Goal: Information Seeking & Learning: Find specific fact

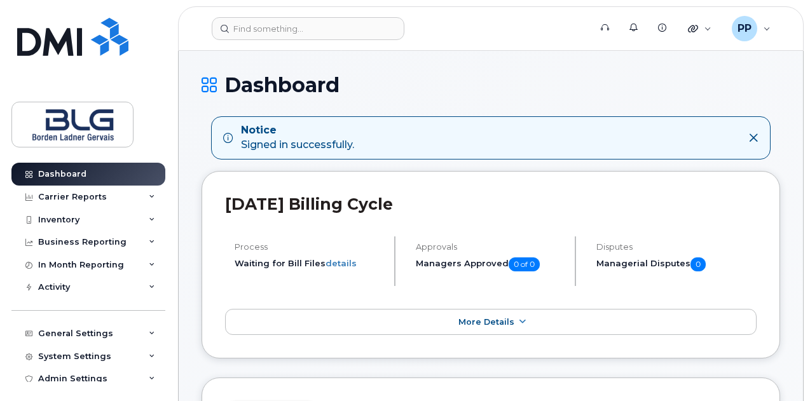
click at [595, 218] on header "[DATE] Billing Cycle" at bounding box center [491, 216] width 532 height 42
click at [132, 172] on link "Dashboard" at bounding box center [88, 174] width 154 height 23
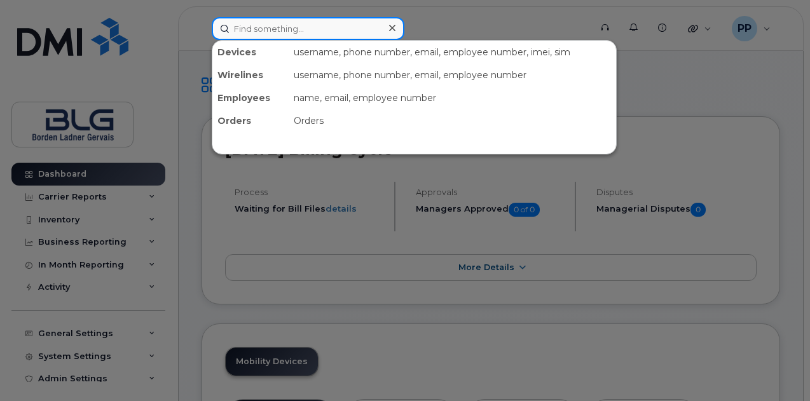
click at [318, 36] on input at bounding box center [308, 28] width 193 height 23
paste input "4034774604"
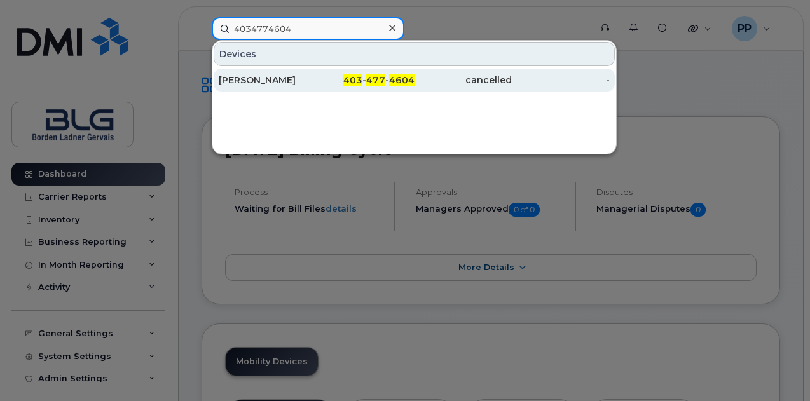
type input "4034774604"
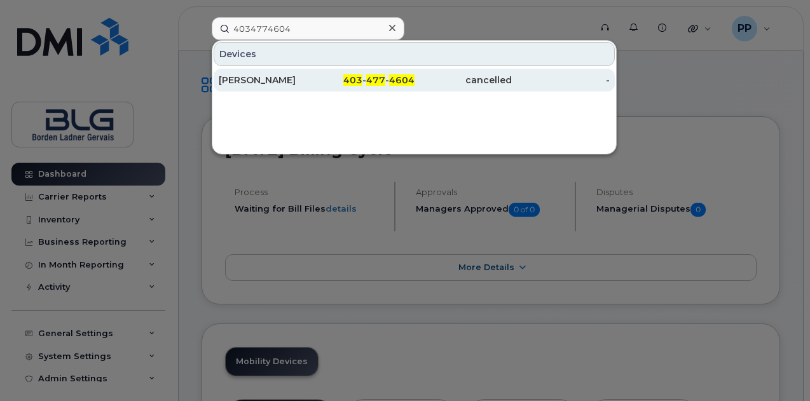
click at [304, 82] on div "Jasmine Lothian" at bounding box center [268, 80] width 98 height 13
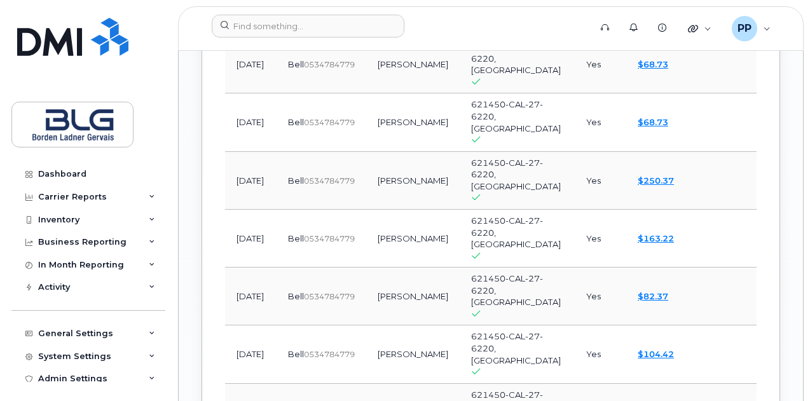
scroll to position [1463, 0]
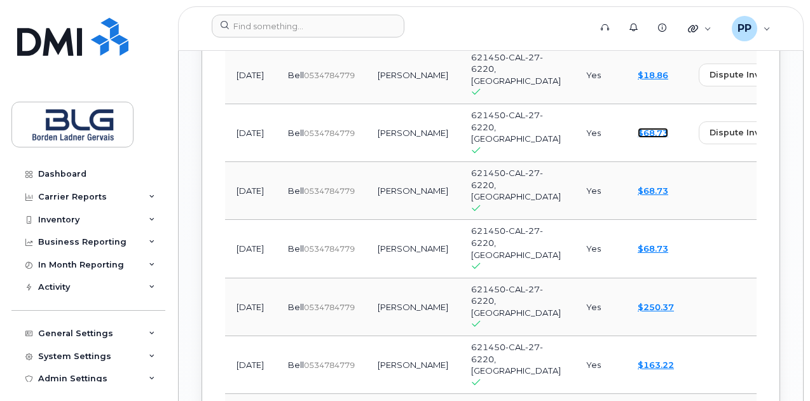
click at [638, 132] on link "$68.73" at bounding box center [653, 133] width 31 height 10
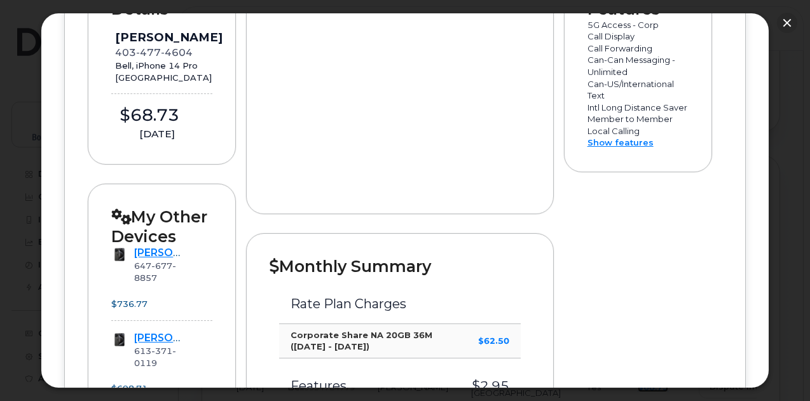
scroll to position [0, 0]
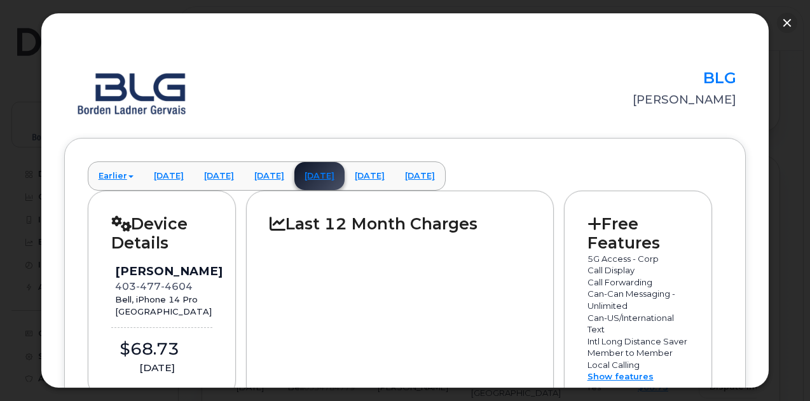
click at [777, 13] on div at bounding box center [405, 200] width 810 height 401
click at [781, 18] on button "button" at bounding box center [787, 23] width 20 height 20
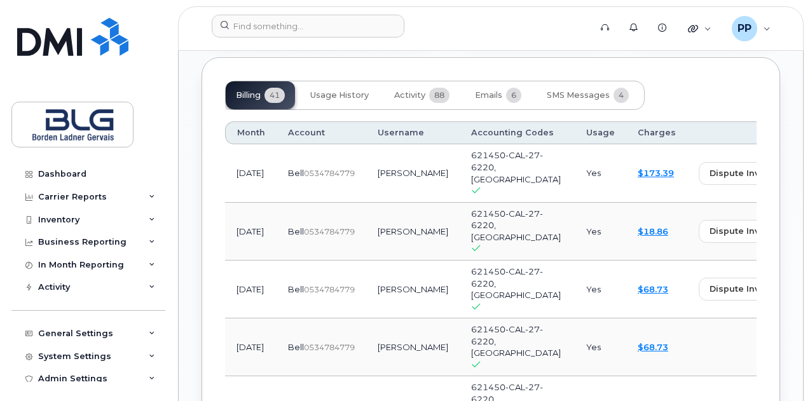
scroll to position [1336, 0]
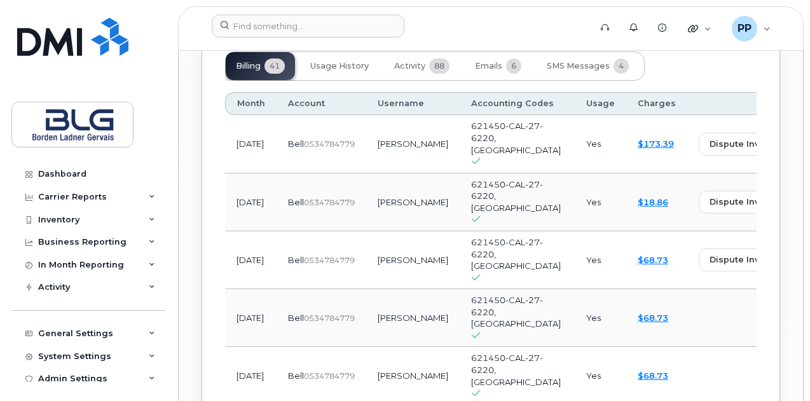
click at [638, 209] on div "$18.86" at bounding box center [657, 203] width 38 height 12
click at [638, 204] on link "$18.86" at bounding box center [653, 202] width 31 height 10
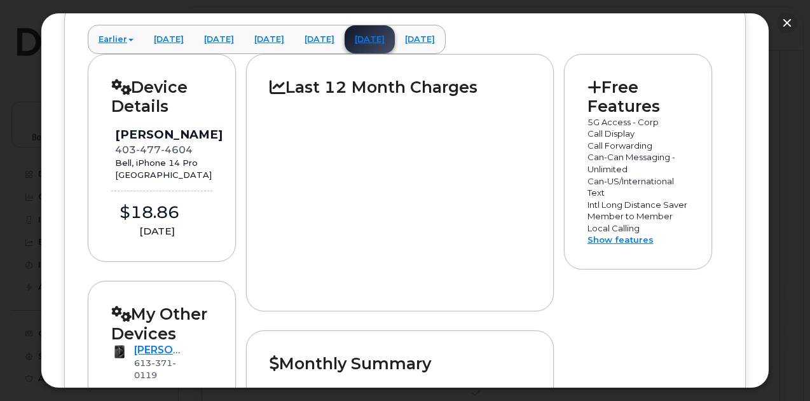
scroll to position [318, 0]
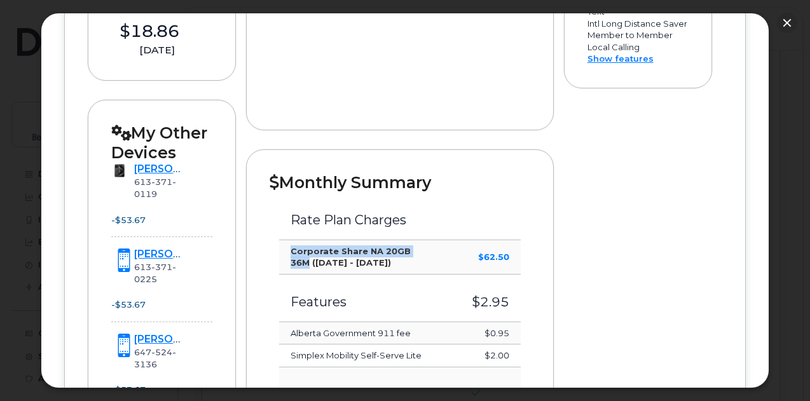
drag, startPoint x: 291, startPoint y: 246, endPoint x: 425, endPoint y: 251, distance: 133.7
click at [425, 251] on td "Corporate Share NA 20GB 36M ([DATE] - [DATE])" at bounding box center [361, 257] width 164 height 34
copy strong "Corporate Share NA 20GB 36M"
click at [789, 25] on button "button" at bounding box center [787, 23] width 20 height 20
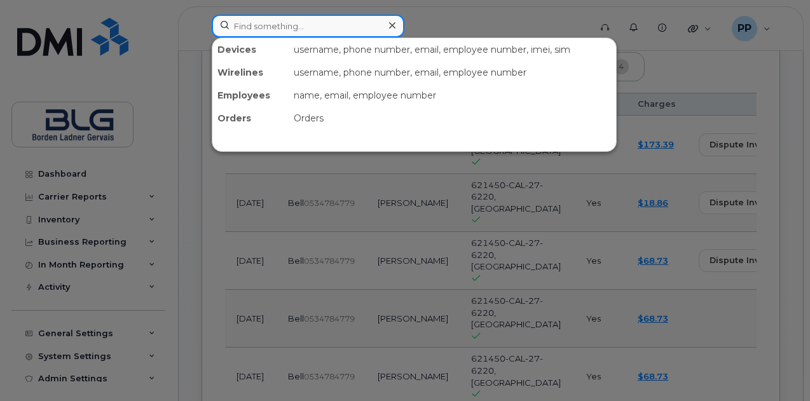
click at [324, 37] on div "Devices username, phone number, email, employee number, imei, sim Wirelines use…" at bounding box center [397, 26] width 370 height 23
paste input "Adelina Bocanegra"
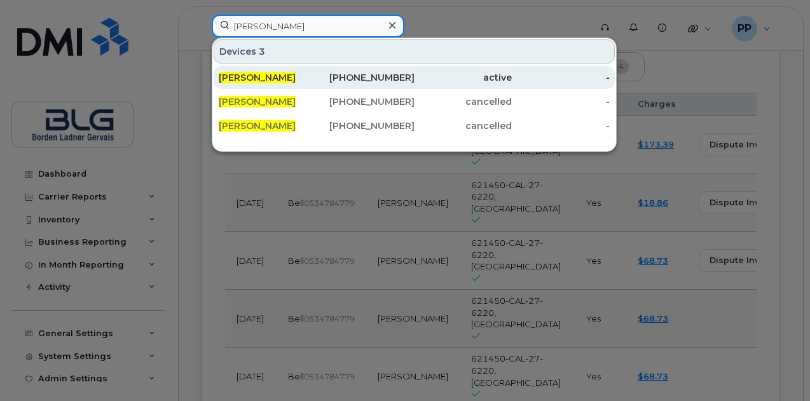
type input "Adelina Bocanegra"
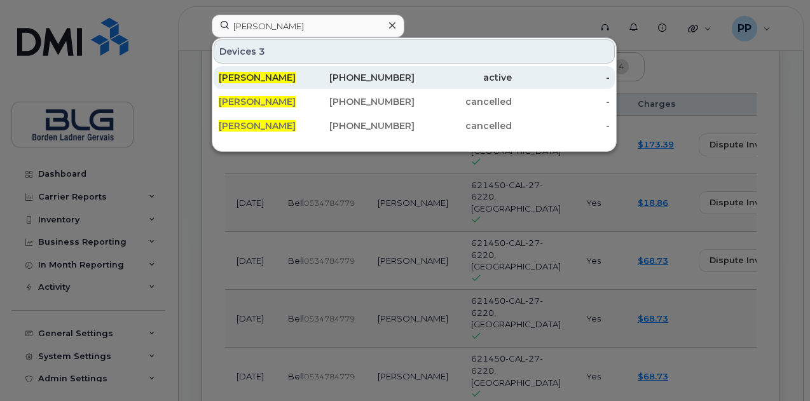
click at [289, 80] on span "Adelina Bocanegra" at bounding box center [257, 77] width 77 height 11
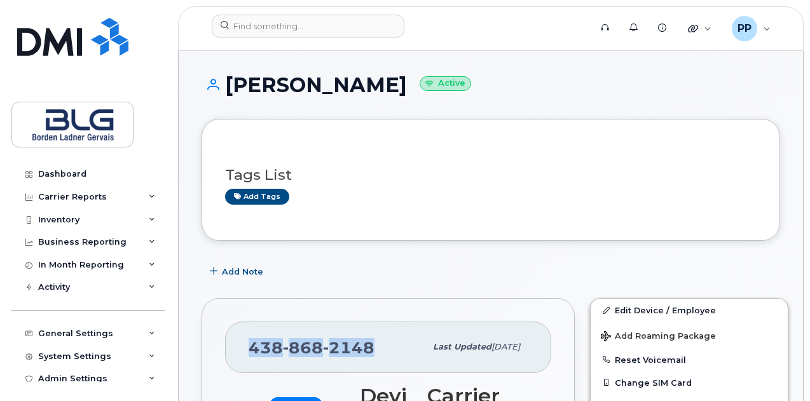
drag, startPoint x: 252, startPoint y: 343, endPoint x: 373, endPoint y: 353, distance: 121.9
click at [373, 353] on div "438 868 2148" at bounding box center [337, 347] width 177 height 27
copy span "438 868 2148"
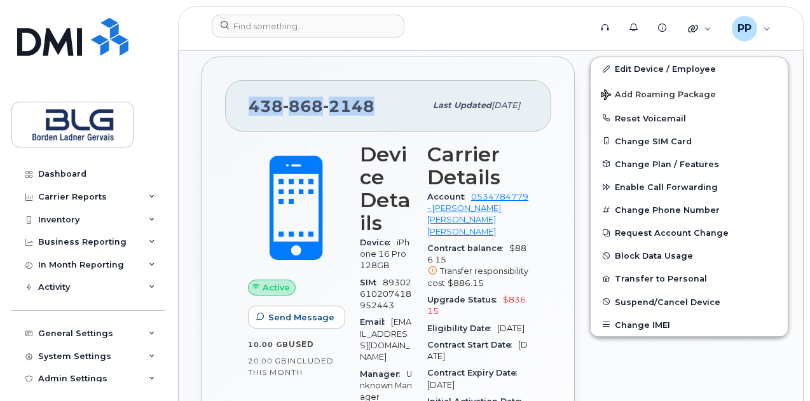
scroll to position [254, 0]
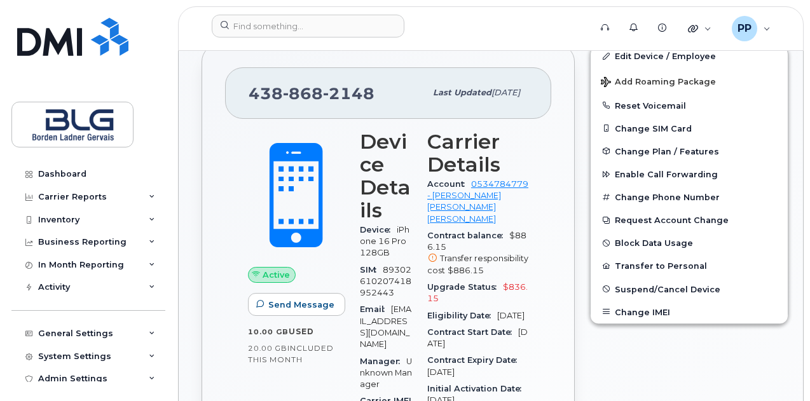
click at [387, 265] on span "89302610207418952443" at bounding box center [386, 281] width 52 height 33
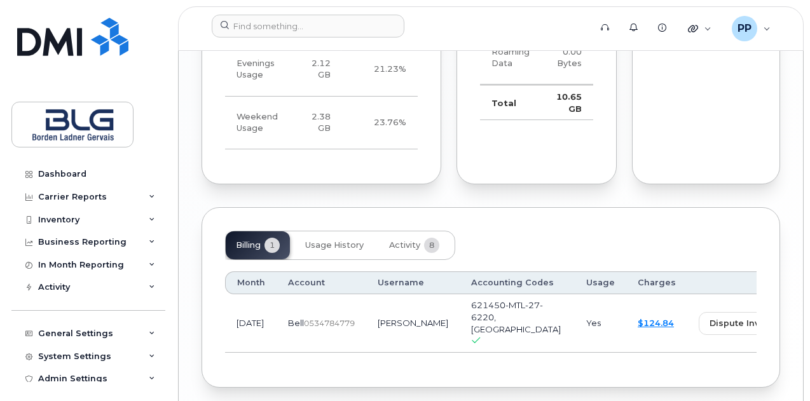
scroll to position [1182, 0]
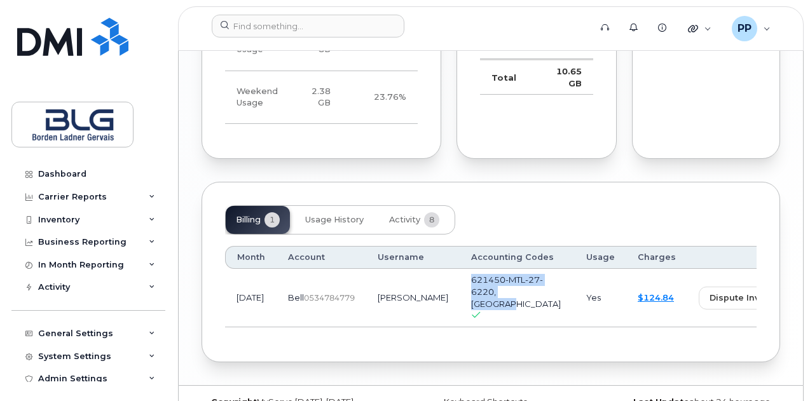
drag, startPoint x: 433, startPoint y: 242, endPoint x: 479, endPoint y: 274, distance: 56.3
click at [479, 274] on td "621450-MTL-27-6220, Montreal" at bounding box center [517, 298] width 115 height 58
copy span "621450-MTL-27-6220, Montreal"
click at [471, 275] on span "621450-MTL-27-6220, Montreal" at bounding box center [516, 292] width 90 height 34
copy span "621450-MTL-27-6220"
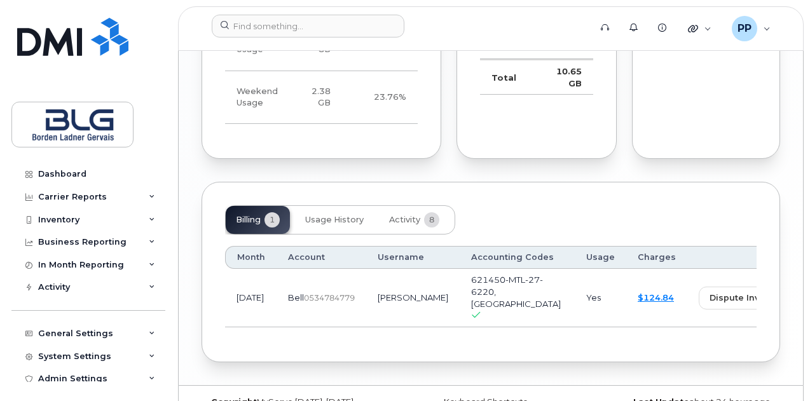
click at [511, 182] on div "Billing 1 Usage History Activity 8 Month Account Username Accounting Codes Usag…" at bounding box center [491, 272] width 579 height 181
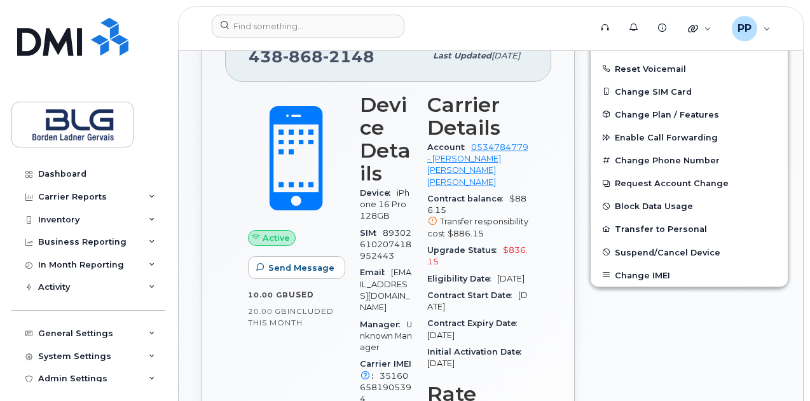
scroll to position [0, 0]
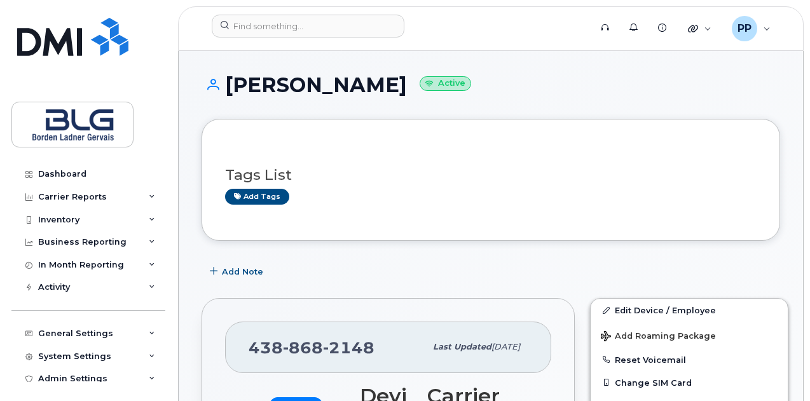
click at [542, 88] on h1 "Adelina Bocanegra Active" at bounding box center [491, 85] width 579 height 22
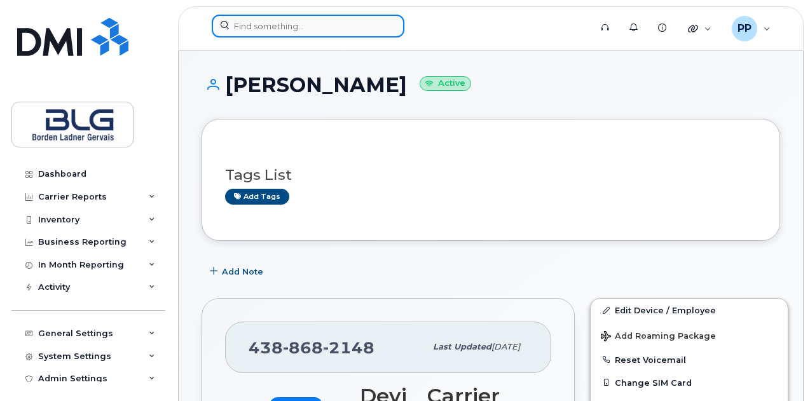
click at [290, 23] on input at bounding box center [308, 26] width 193 height 23
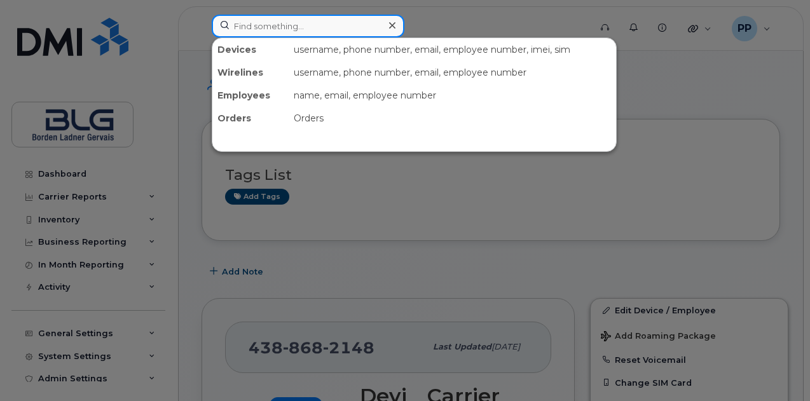
paste input "4034774604"
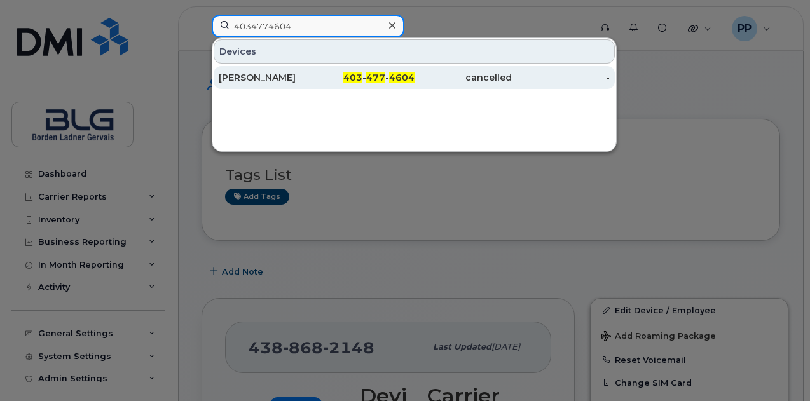
type input "4034774604"
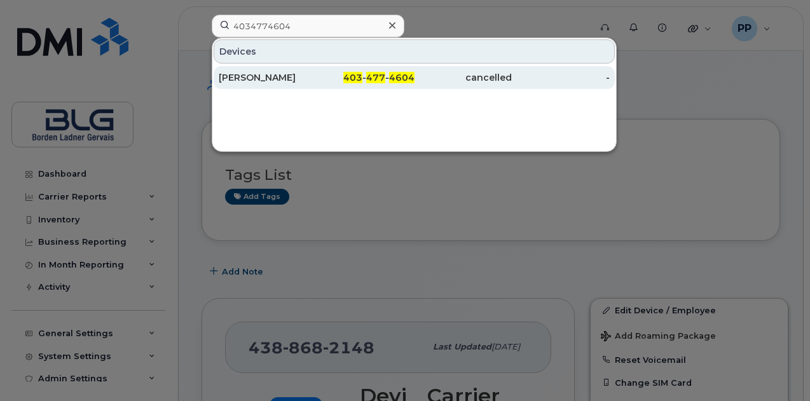
click at [261, 78] on div "[PERSON_NAME]" at bounding box center [268, 77] width 98 height 13
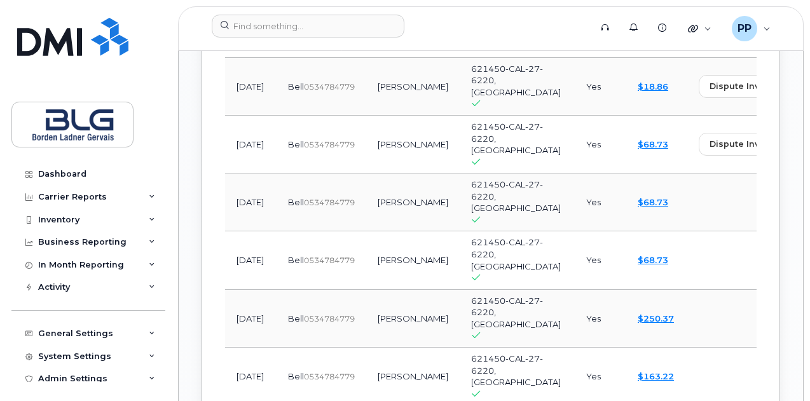
scroll to position [1324, 0]
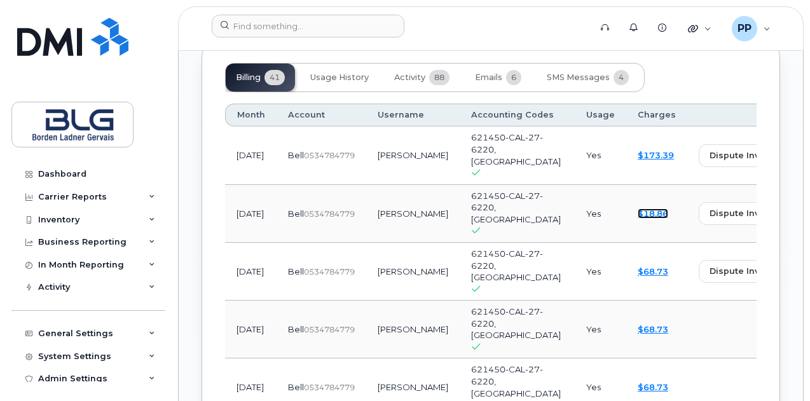
click at [638, 219] on link "$18.86" at bounding box center [653, 214] width 31 height 10
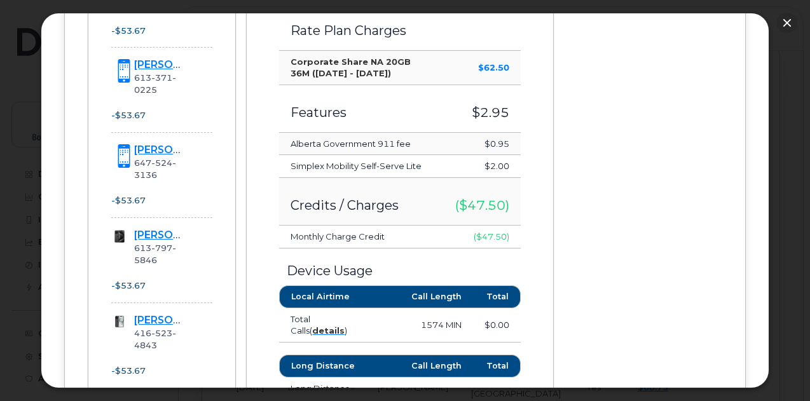
scroll to position [509, 0]
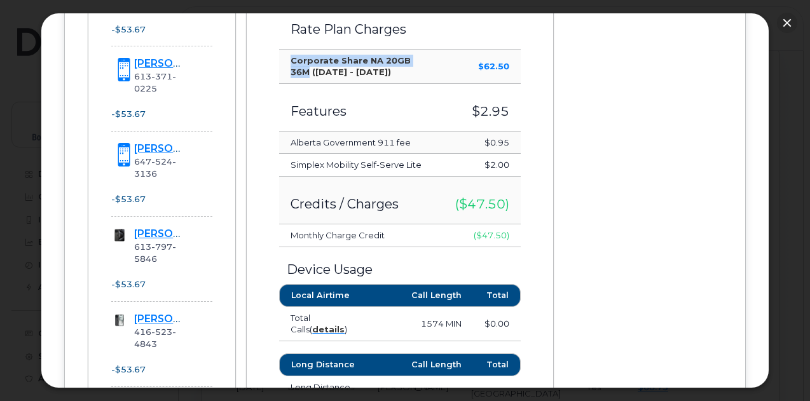
drag, startPoint x: 290, startPoint y: 57, endPoint x: 426, endPoint y: 60, distance: 136.2
click at [426, 60] on td "Corporate Share NA 20GB 36M (Jun 22 - Jul 21)" at bounding box center [361, 67] width 164 height 34
copy strong "Corporate Share NA 20GB 36M"
click at [786, 20] on button "button" at bounding box center [787, 23] width 20 height 20
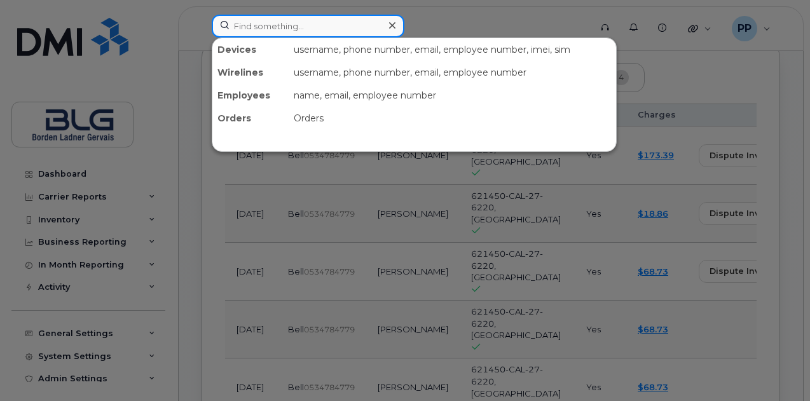
click at [326, 19] on input at bounding box center [308, 26] width 193 height 23
paste input "5148987560"
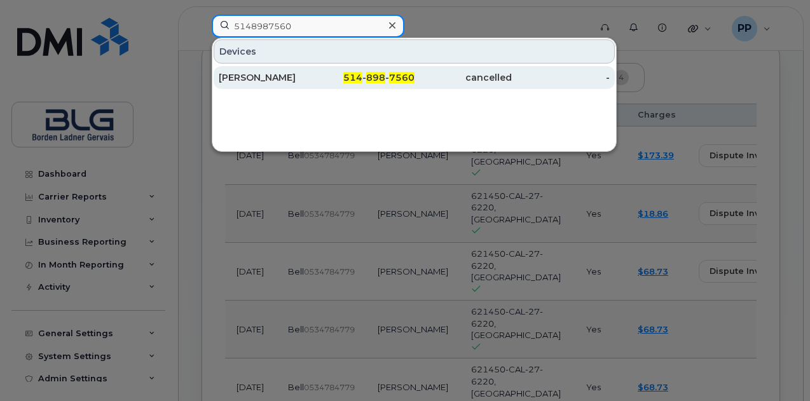
type input "5148987560"
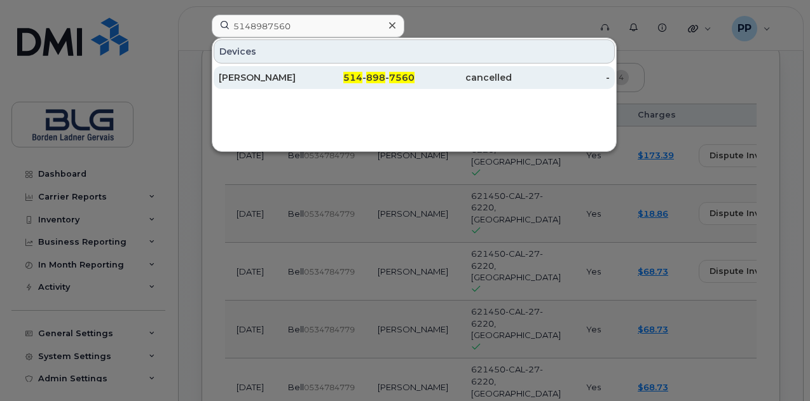
click at [300, 76] on div "[PERSON_NAME]" at bounding box center [268, 77] width 98 height 13
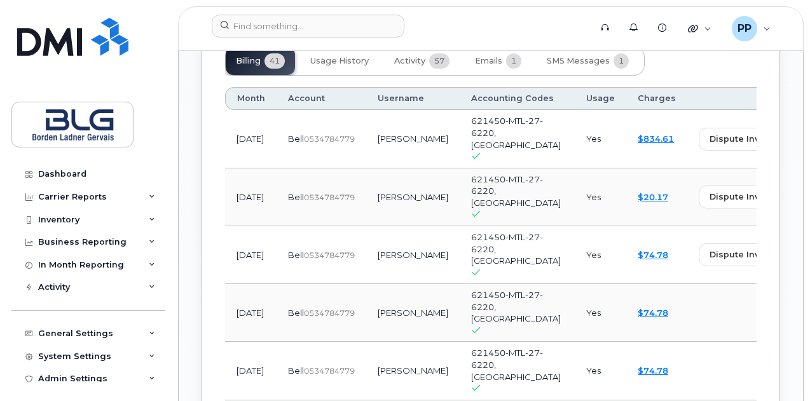
scroll to position [1324, 0]
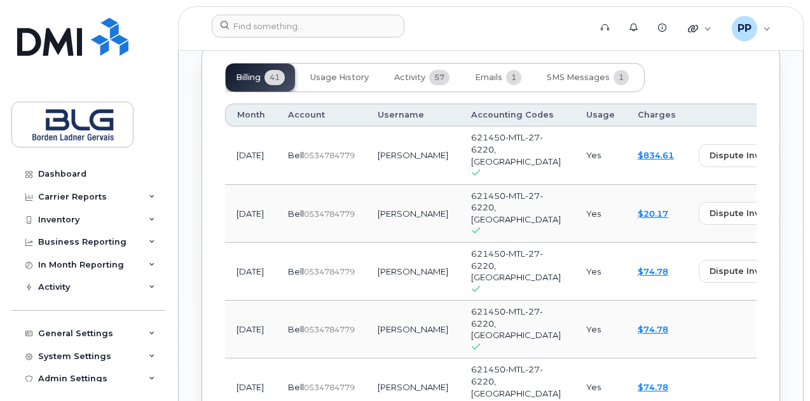
click at [638, 220] on div "$20.17" at bounding box center [657, 214] width 38 height 12
click at [638, 219] on link "$20.17" at bounding box center [653, 214] width 31 height 10
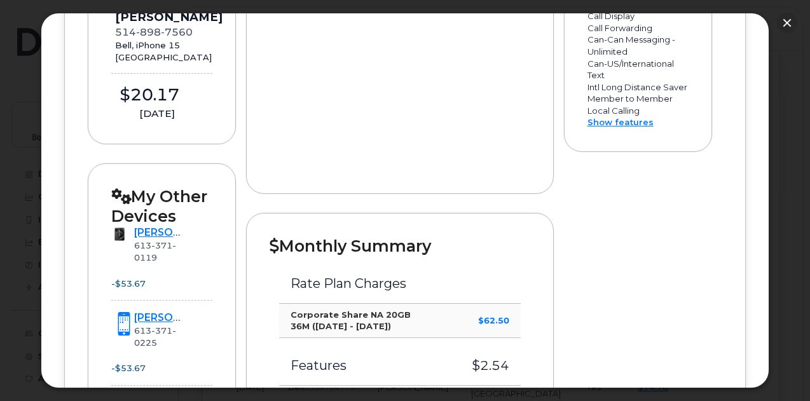
scroll to position [445, 0]
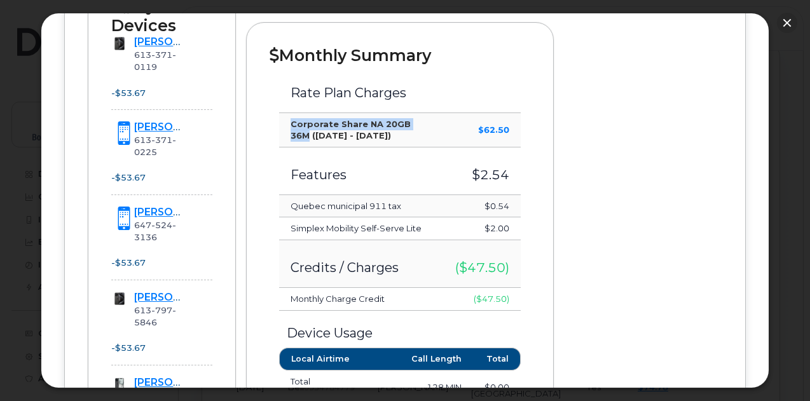
drag, startPoint x: 289, startPoint y: 119, endPoint x: 425, endPoint y: 127, distance: 135.7
click at [425, 127] on td "Corporate Share NA 20GB 36M ([DATE] - [DATE])" at bounding box center [361, 130] width 164 height 34
copy strong "Corporate Share NA 20GB 36M"
click at [787, 22] on button "button" at bounding box center [787, 23] width 20 height 20
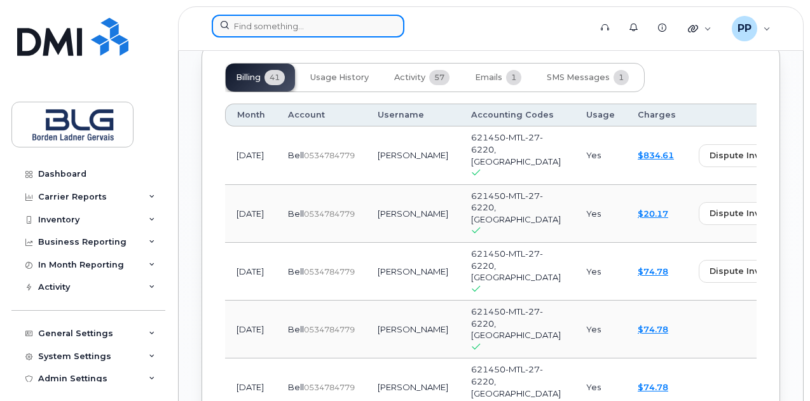
click at [355, 24] on input at bounding box center [308, 26] width 193 height 23
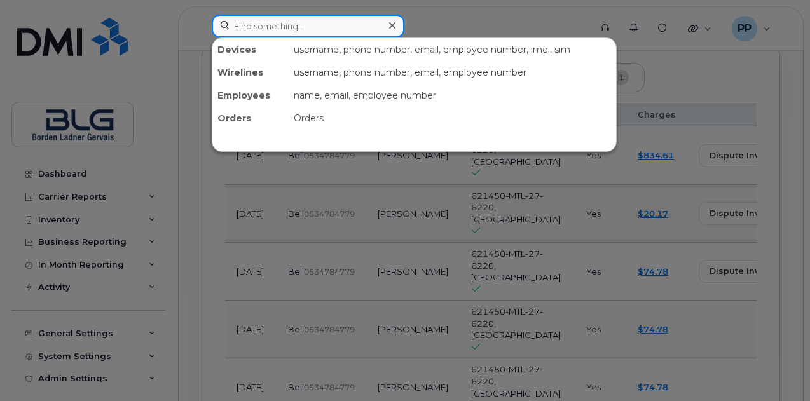
paste input "5147056648"
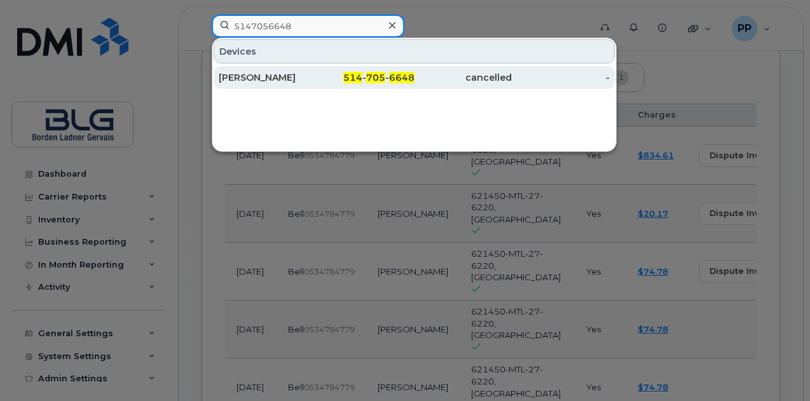
type input "5147056648"
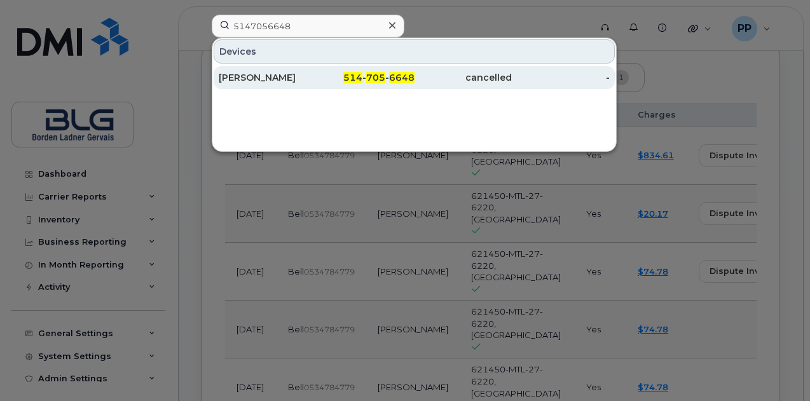
click at [290, 77] on div "[PERSON_NAME]" at bounding box center [268, 77] width 98 height 13
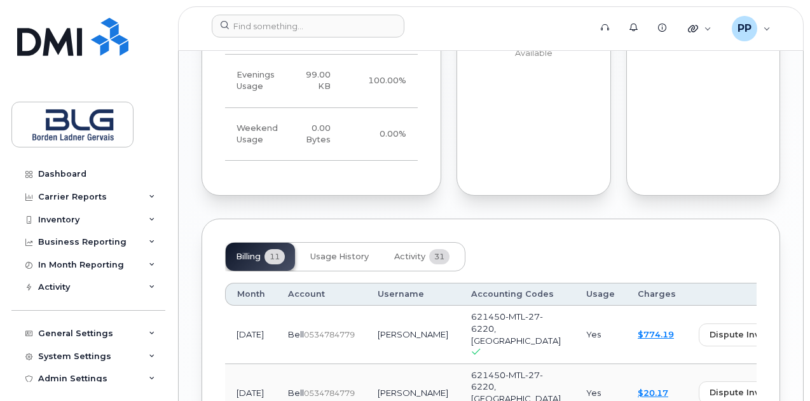
scroll to position [1336, 0]
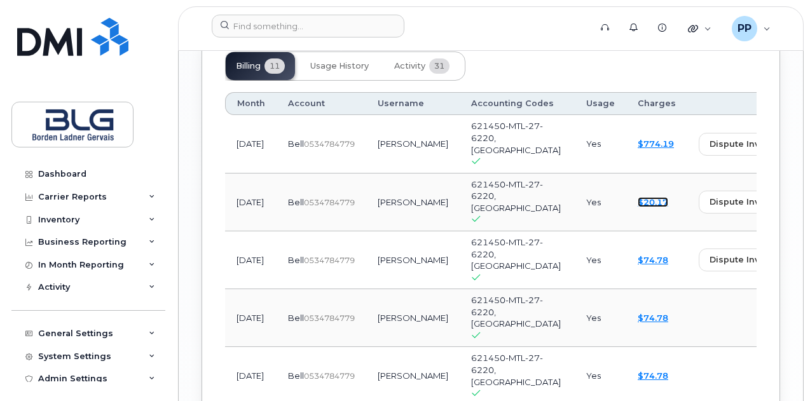
click at [638, 197] on link "$20.17" at bounding box center [653, 202] width 31 height 10
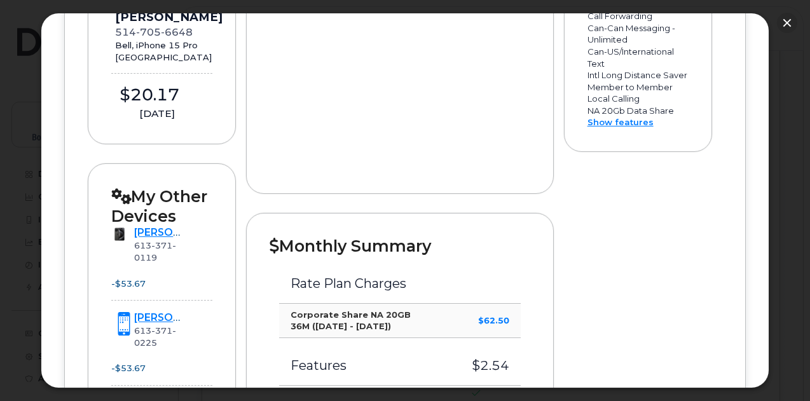
scroll to position [445, 0]
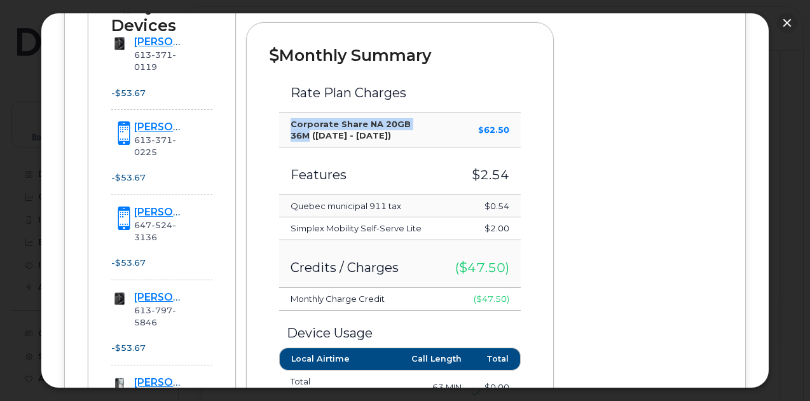
drag, startPoint x: 289, startPoint y: 121, endPoint x: 424, endPoint y: 127, distance: 134.9
click at [424, 127] on td "Corporate Share NA 20GB 36M ([DATE] - [DATE])" at bounding box center [361, 130] width 164 height 34
copy strong "Corporate Share NA 20GB 36M"
click at [791, 16] on button "button" at bounding box center [787, 23] width 20 height 20
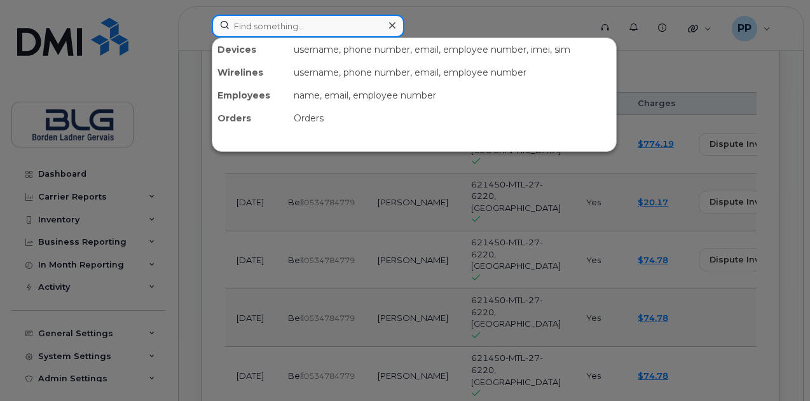
click at [327, 30] on input at bounding box center [308, 26] width 193 height 23
paste input "3435486360"
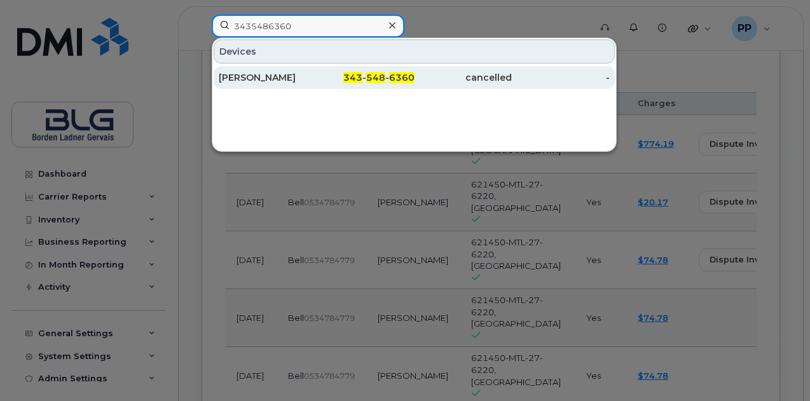
type input "3435486360"
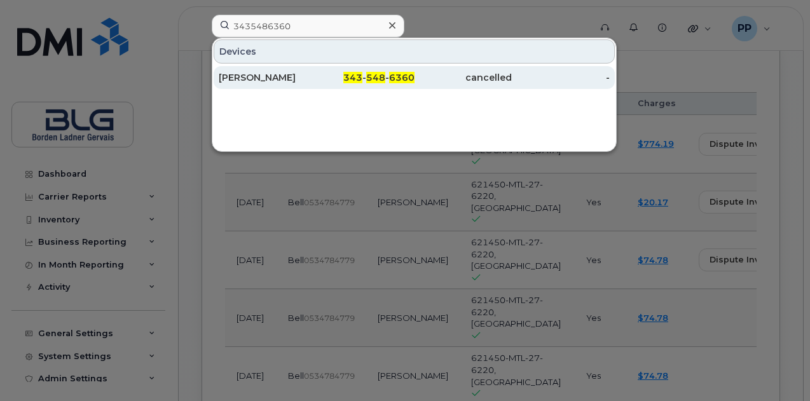
click at [317, 84] on div "[PERSON_NAME]" at bounding box center [366, 77] width 98 height 23
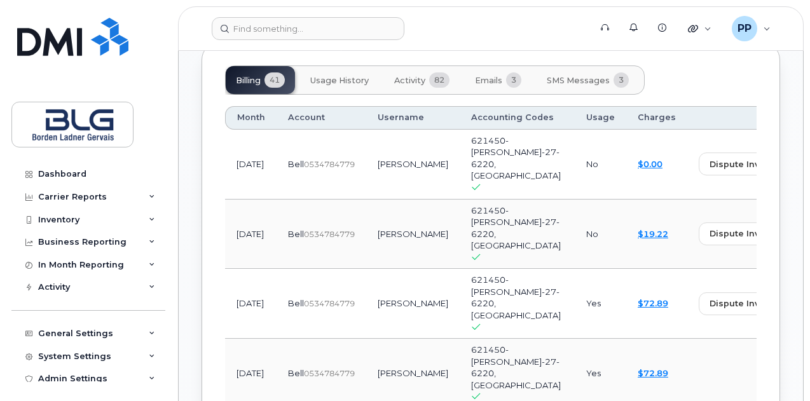
scroll to position [1081, 0]
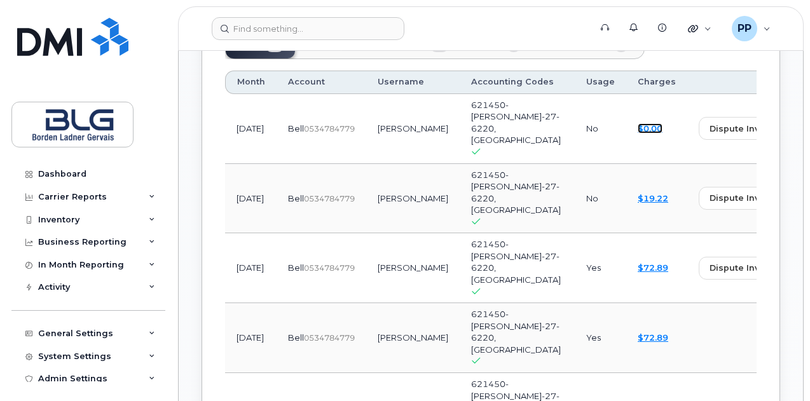
click at [638, 134] on link "$0.00" at bounding box center [650, 128] width 25 height 10
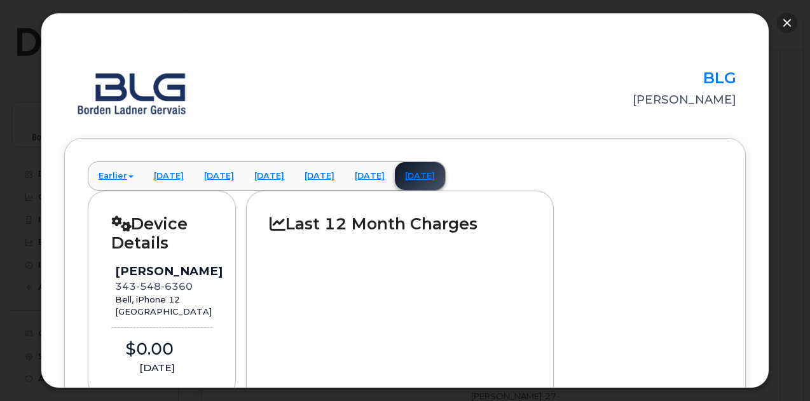
click at [782, 24] on button "button" at bounding box center [787, 23] width 20 height 20
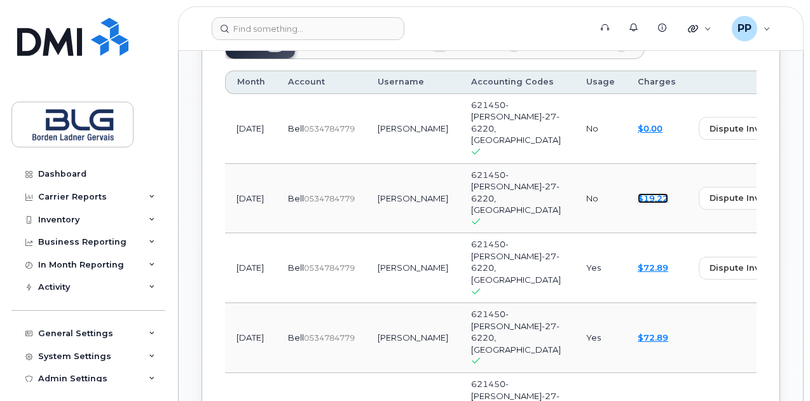
click at [638, 201] on link "$19.22" at bounding box center [653, 198] width 31 height 10
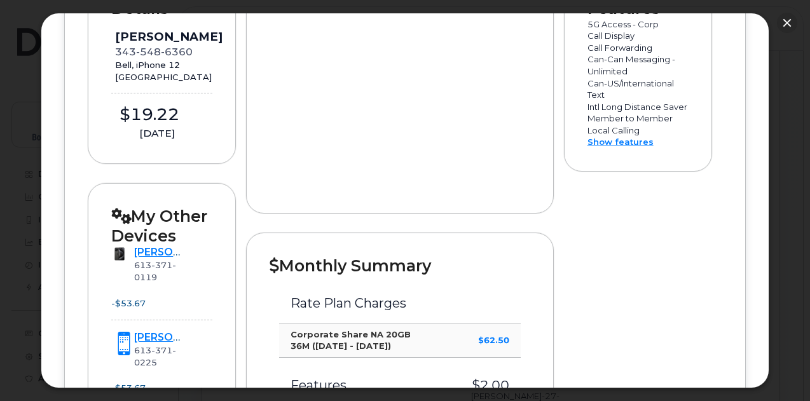
scroll to position [382, 0]
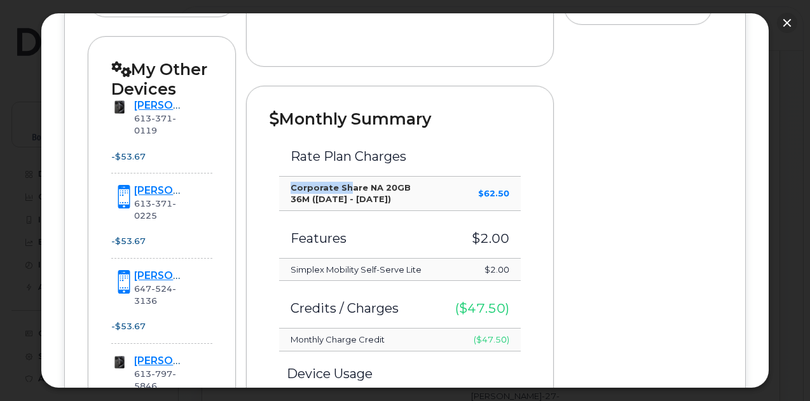
drag, startPoint x: 287, startPoint y: 183, endPoint x: 348, endPoint y: 189, distance: 61.3
click at [348, 189] on td "Corporate Share NA 20GB 36M (Jun 22 - Jul 21)" at bounding box center [361, 194] width 164 height 34
click at [303, 187] on strong "Corporate Share NA 20GB 36M ([DATE] - [DATE])" at bounding box center [351, 194] width 120 height 22
click at [291, 184] on strong "Corporate Share NA 20GB 36M ([DATE] - [DATE])" at bounding box center [351, 194] width 120 height 22
drag, startPoint x: 289, startPoint y: 187, endPoint x: 424, endPoint y: 184, distance: 134.9
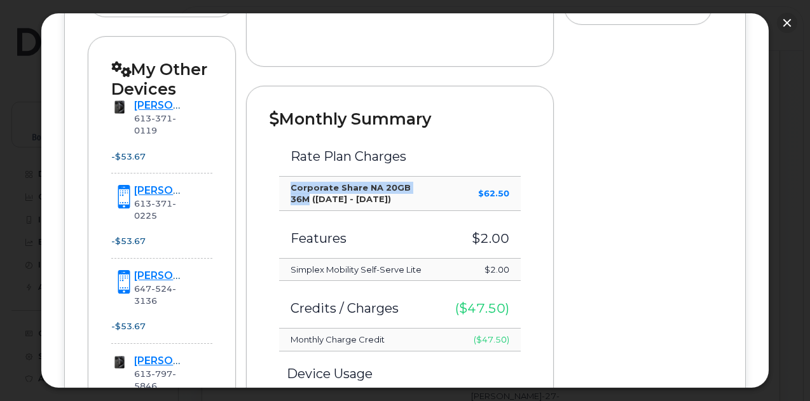
click at [424, 184] on td "Corporate Share NA 20GB 36M ([DATE] - [DATE])" at bounding box center [361, 194] width 164 height 34
copy strong "Corporate Share NA 20GB 36M"
click at [789, 22] on button "button" at bounding box center [787, 23] width 20 height 20
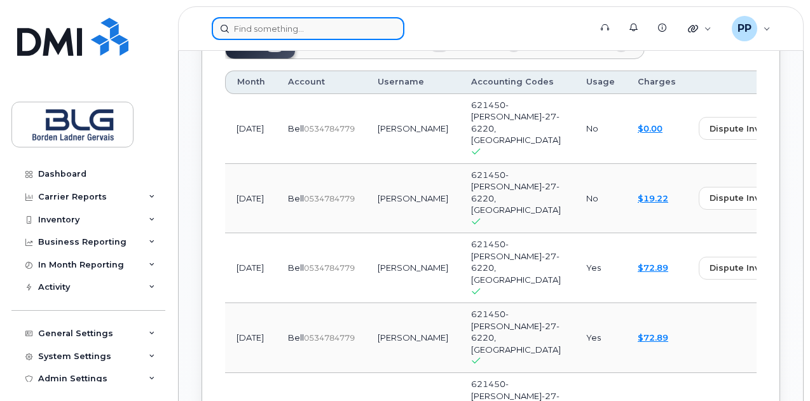
click at [277, 34] on input at bounding box center [308, 28] width 193 height 23
paste input "4372863755"
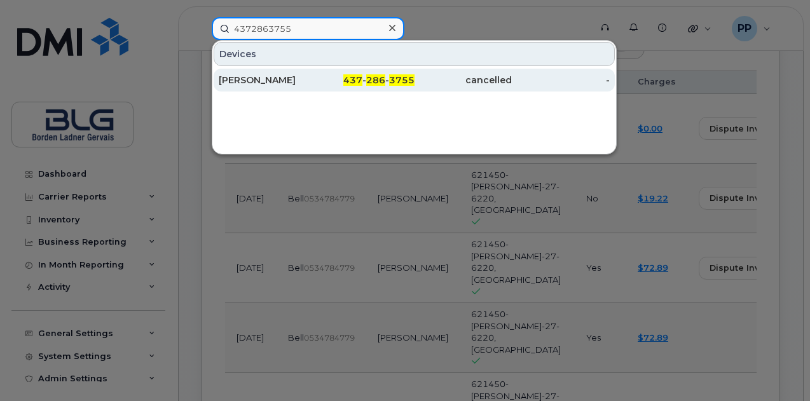
type input "4372863755"
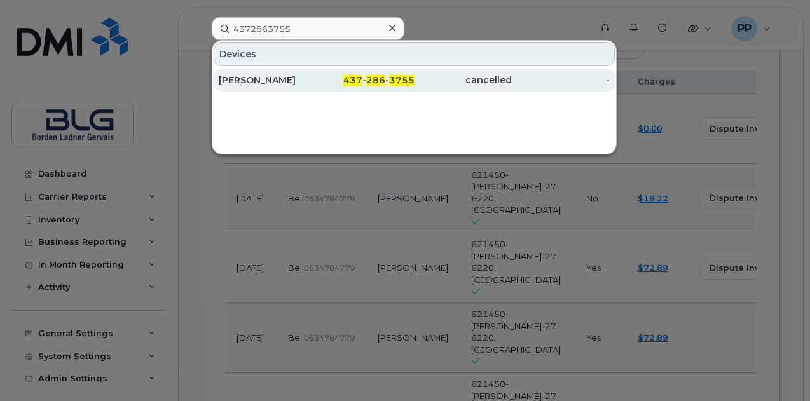
click at [317, 73] on div "[PERSON_NAME]" at bounding box center [366, 80] width 98 height 23
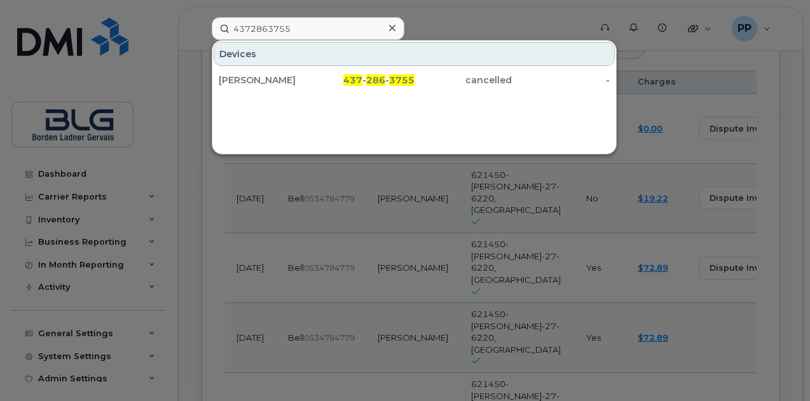
scroll to position [1189, 0]
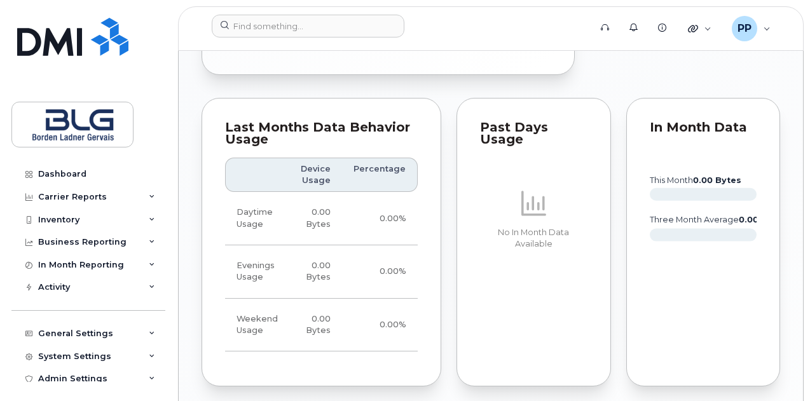
click at [486, 200] on div "Tags List Add tags Add Note [PHONE_NUMBER] Last updated [DATE] Cancel 0.00 Byte…" at bounding box center [491, 110] width 579 height 1890
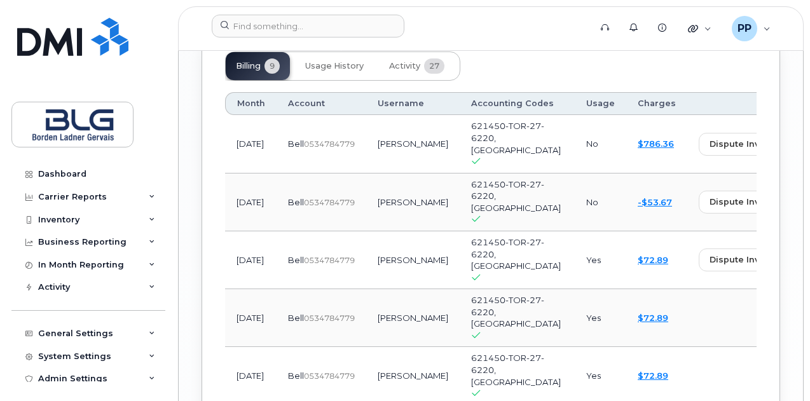
scroll to position [1399, 0]
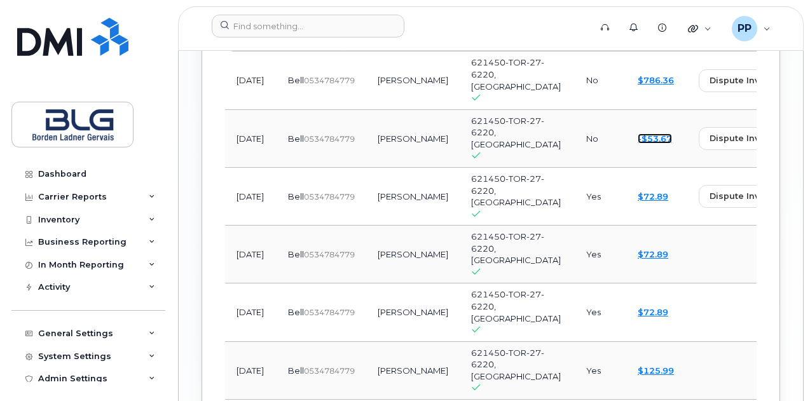
click at [638, 138] on link "-$53.67" at bounding box center [655, 139] width 34 height 10
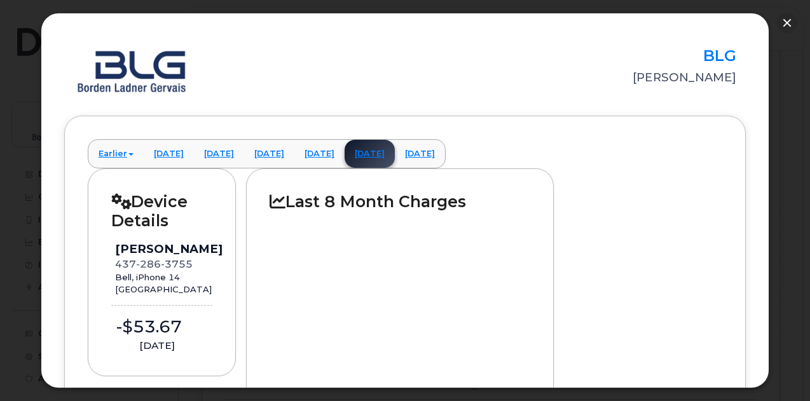
scroll to position [0, 0]
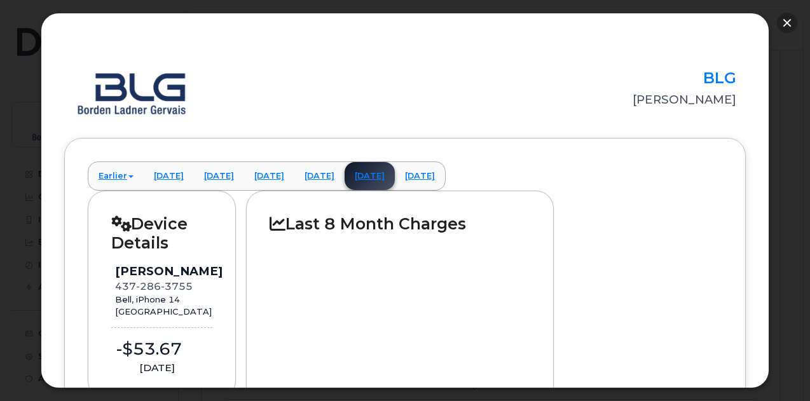
click at [786, 24] on button "button" at bounding box center [787, 23] width 20 height 20
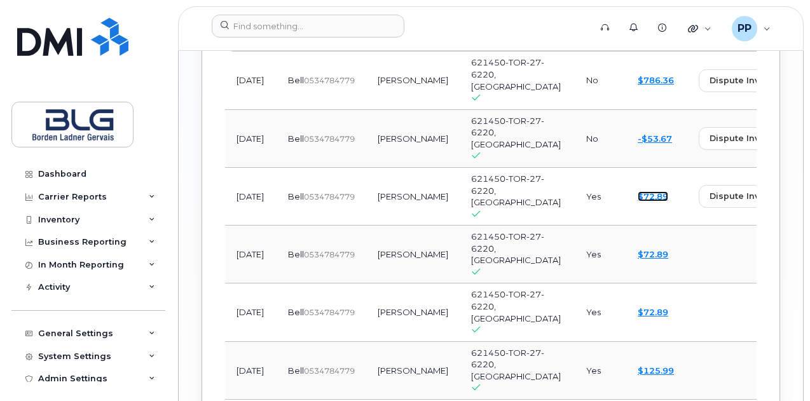
click at [638, 202] on link "$72.89" at bounding box center [653, 196] width 31 height 10
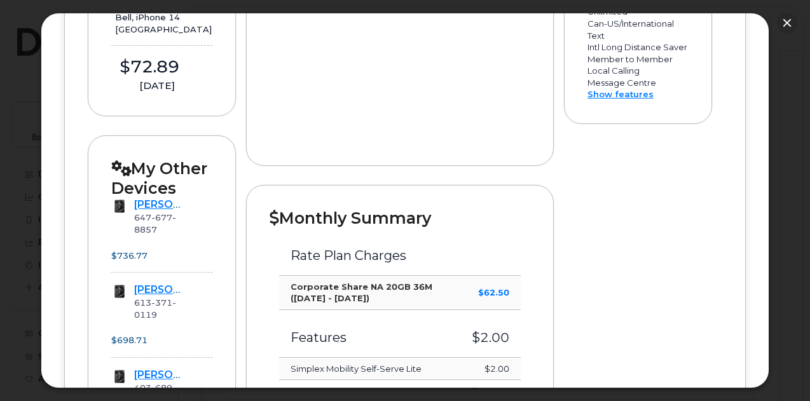
scroll to position [382, 0]
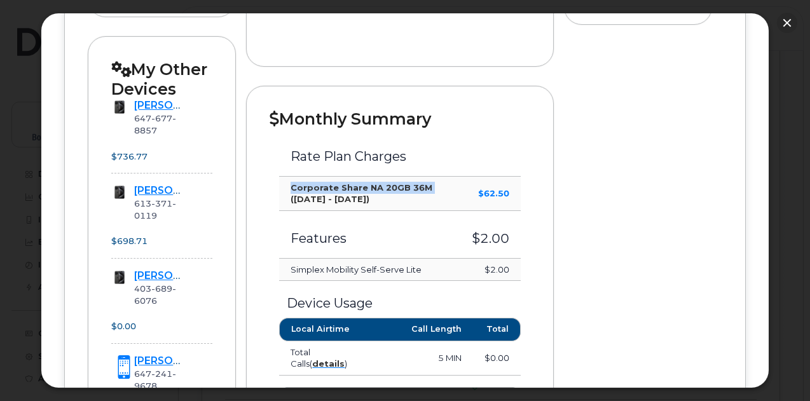
drag, startPoint x: 289, startPoint y: 185, endPoint x: 426, endPoint y: 185, distance: 137.4
click at [426, 185] on td "Corporate Share NA 20GB 36M (May 22 - Jun 21)" at bounding box center [369, 194] width 181 height 34
copy strong "Corporate Share NA 20GB 36M"
click at [421, 183] on strong "Corporate Share NA 20GB 36M (May 22 - Jun 21)" at bounding box center [362, 194] width 142 height 22
copy strong "Corporate Share NA 20GB 36M"
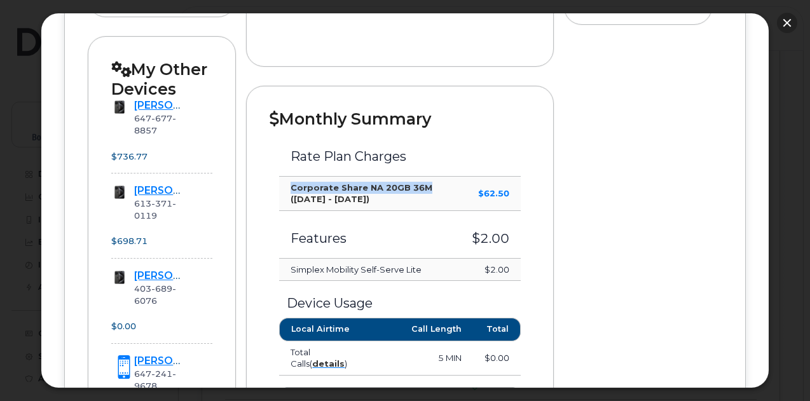
click at [782, 24] on button "button" at bounding box center [787, 23] width 20 height 20
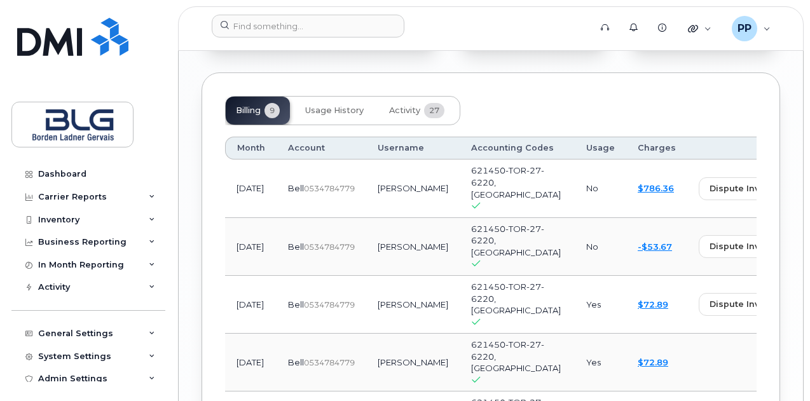
scroll to position [1507, 0]
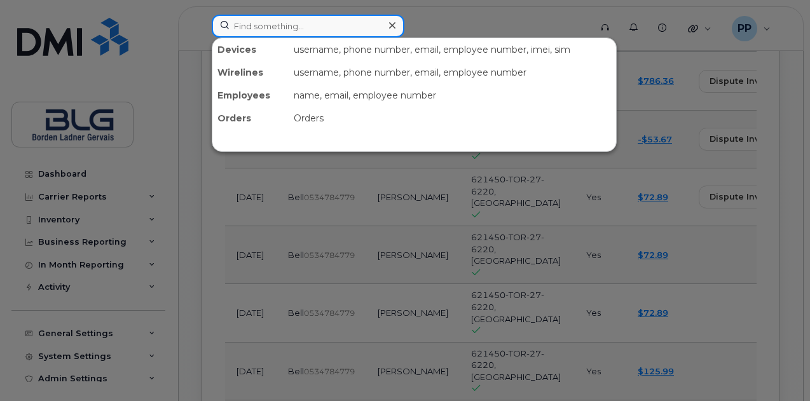
click at [303, 26] on input at bounding box center [308, 26] width 193 height 23
paste input "4165772136"
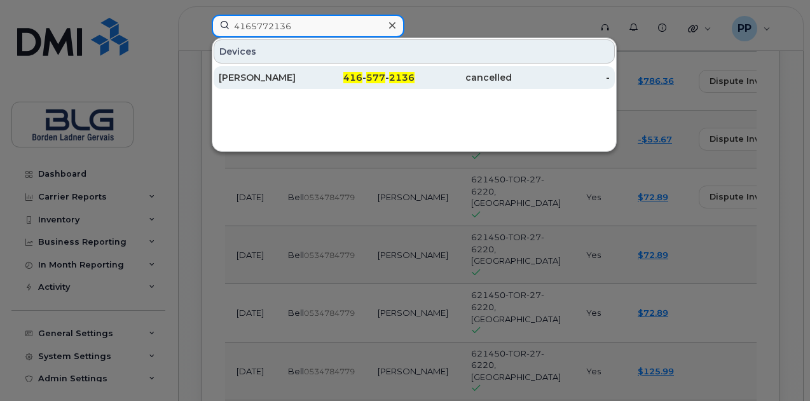
type input "4165772136"
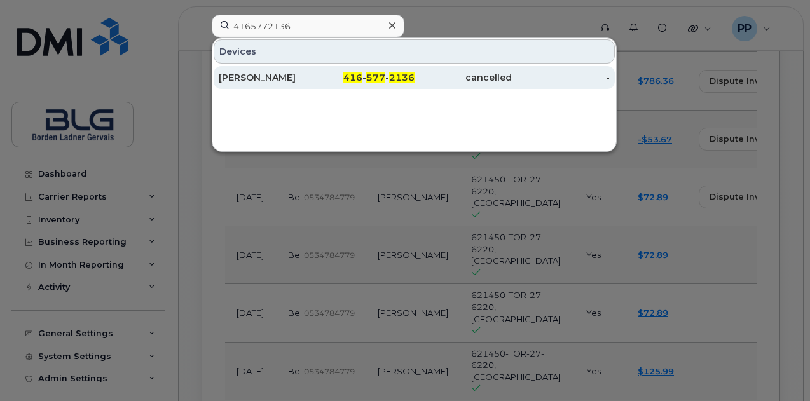
click at [285, 81] on div "[PERSON_NAME]" at bounding box center [268, 77] width 98 height 13
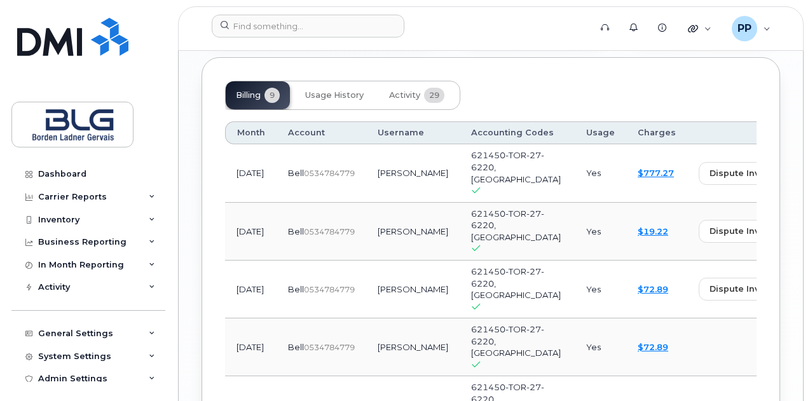
scroll to position [1272, 0]
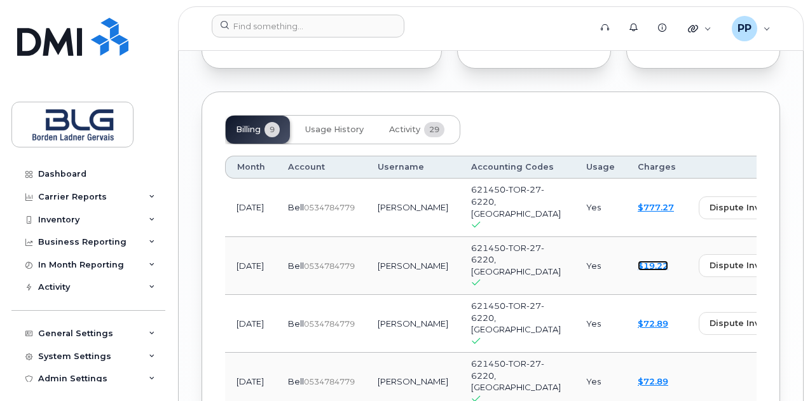
click at [638, 271] on link "$19.22" at bounding box center [653, 266] width 31 height 10
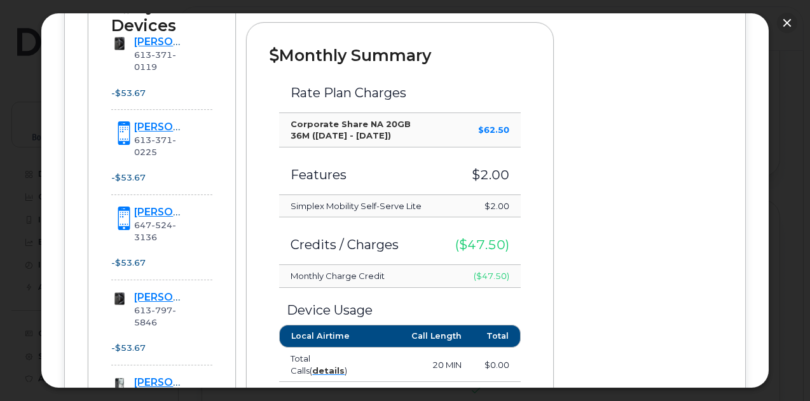
scroll to position [1380, 0]
click at [785, 22] on button "button" at bounding box center [787, 23] width 20 height 20
